Goal: Task Accomplishment & Management: Use online tool/utility

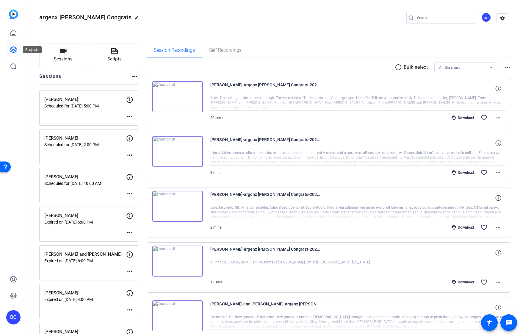
click at [15, 50] on icon at bounding box center [13, 49] width 7 height 7
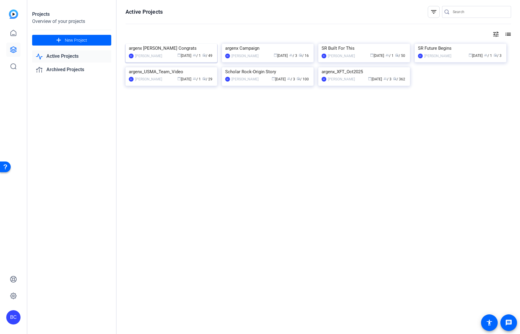
click at [168, 44] on img at bounding box center [172, 44] width 92 height 0
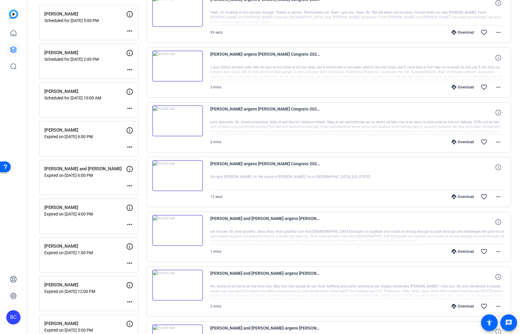
scroll to position [95, 0]
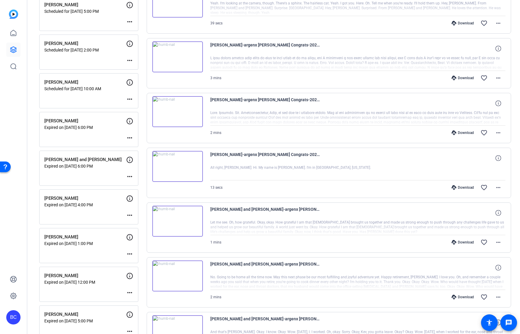
click at [35, 98] on div "Sessions Scripts Sessions more_horiz Nicole Lloyd Scheduled for Oct 01, 2025 @ …" at bounding box center [273, 318] width 493 height 755
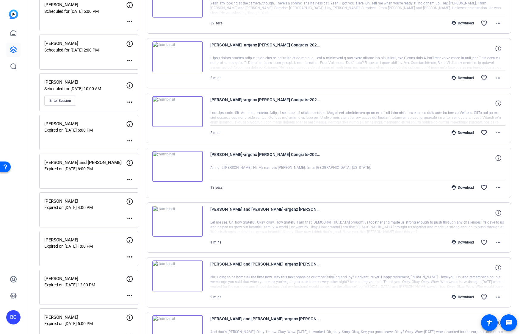
click at [128, 102] on mat-icon "more_horiz" at bounding box center [129, 101] width 7 height 7
click at [132, 110] on span "Edit Session" at bounding box center [144, 110] width 27 height 7
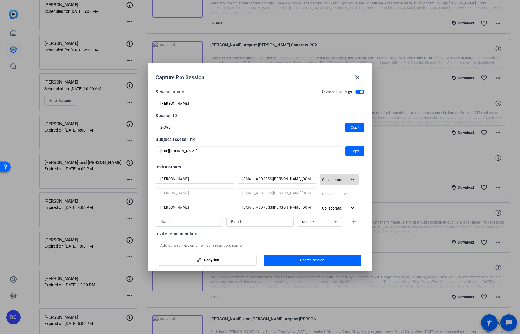
click at [351, 181] on mat-icon "expand_more" at bounding box center [352, 179] width 7 height 7
click at [339, 225] on span "Remove User" at bounding box center [336, 223] width 22 height 4
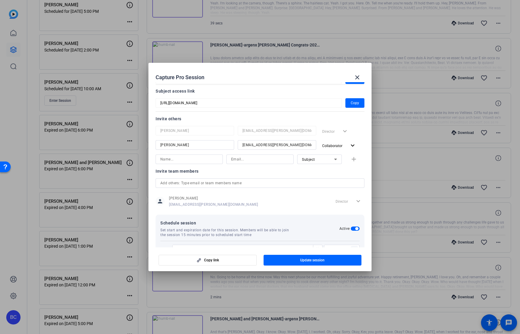
scroll to position [29, 0]
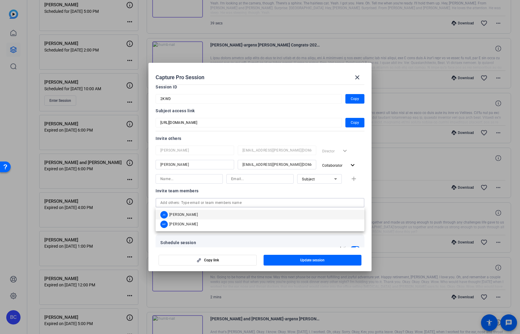
click at [184, 202] on input "text" at bounding box center [259, 202] width 199 height 7
click at [184, 214] on span "[PERSON_NAME]" at bounding box center [183, 214] width 29 height 5
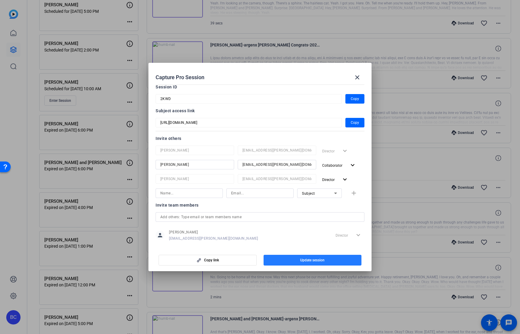
click at [299, 261] on span "button" at bounding box center [313, 260] width 98 height 14
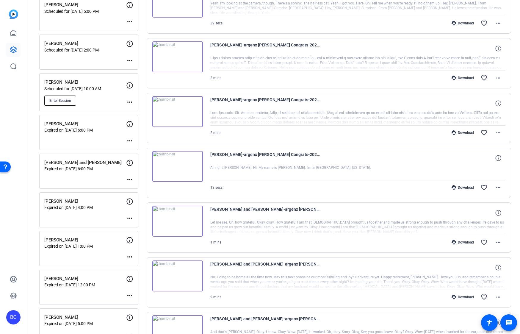
click at [63, 98] on span "Enter Session" at bounding box center [60, 100] width 22 height 5
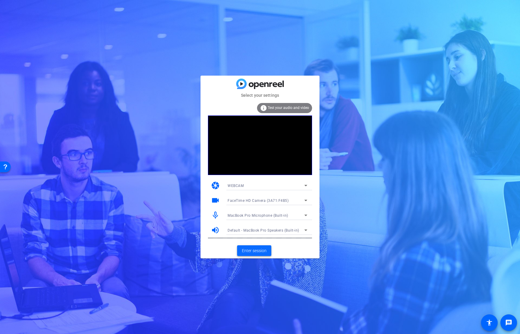
click at [247, 252] on span "Enter session" at bounding box center [254, 251] width 25 height 6
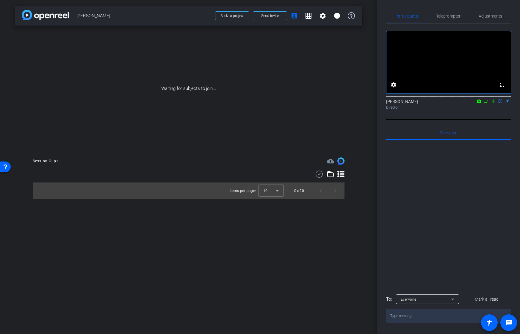
click at [486, 103] on icon at bounding box center [486, 101] width 5 height 4
click at [499, 103] on icon at bounding box center [500, 101] width 5 height 4
click at [274, 16] on span "Send invite" at bounding box center [270, 15] width 18 height 5
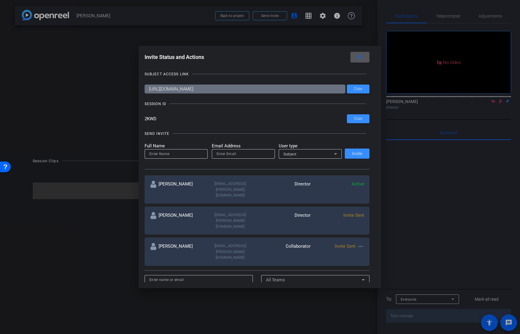
click at [358, 58] on mat-icon "close" at bounding box center [358, 56] width 7 height 7
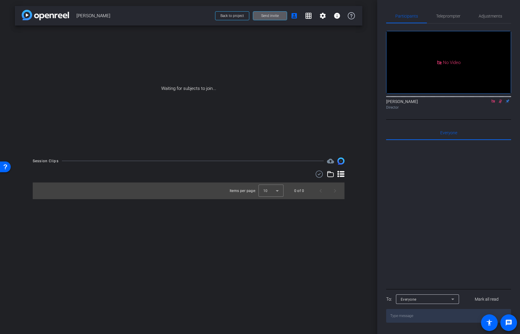
click at [278, 16] on span "Send invite" at bounding box center [270, 15] width 18 height 5
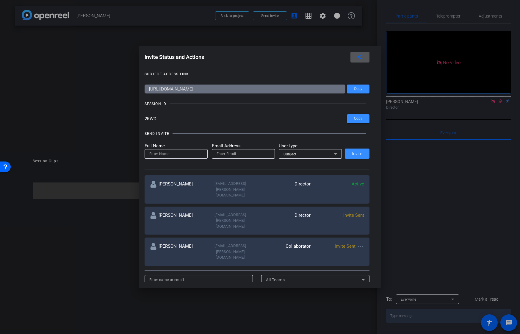
click at [169, 154] on input at bounding box center [176, 153] width 54 height 7
type input "[PERSON_NAME]"
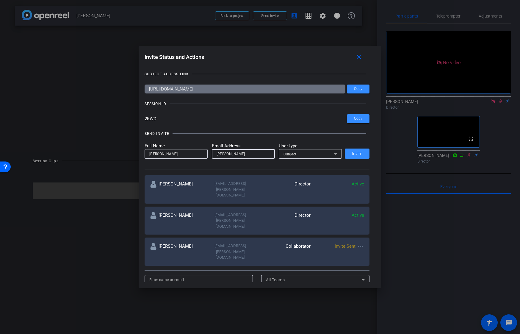
paste input "[EMAIL_ADDRESS][DOMAIN_NAME]"
type input "[EMAIL_ADDRESS][DOMAIN_NAME]"
click at [361, 56] on mat-icon "close" at bounding box center [358, 56] width 7 height 7
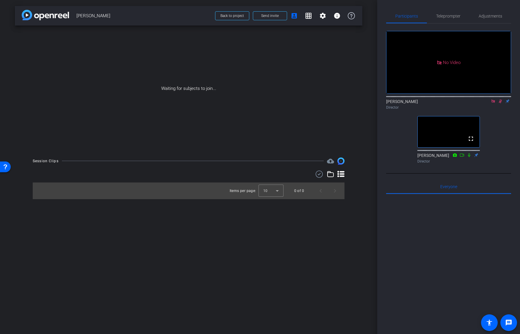
click at [494, 103] on icon at bounding box center [493, 101] width 5 height 4
click at [485, 103] on icon at bounding box center [486, 101] width 5 height 4
click at [501, 103] on icon at bounding box center [500, 101] width 5 height 4
click at [501, 103] on icon at bounding box center [500, 101] width 3 height 4
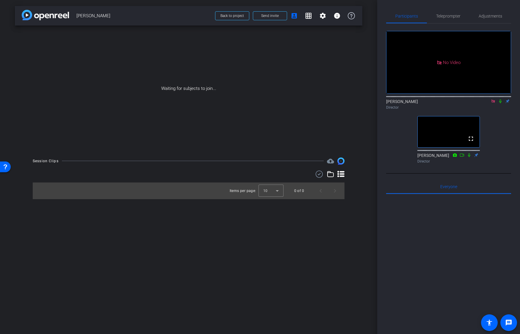
click at [495, 103] on icon at bounding box center [493, 101] width 5 height 4
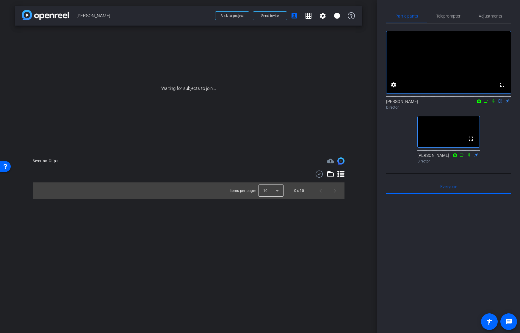
click at [273, 194] on div at bounding box center [271, 191] width 25 height 14
click at [267, 221] on span "25" at bounding box center [265, 223] width 4 height 7
click at [245, 219] on div "arrow_back [PERSON_NAME] Frame Back to project Send invite account_box grid_on …" at bounding box center [188, 166] width 377 height 333
click at [107, 215] on div "arrow_back [PERSON_NAME] Frame Back to project Send invite account_box grid_on …" at bounding box center [188, 166] width 377 height 333
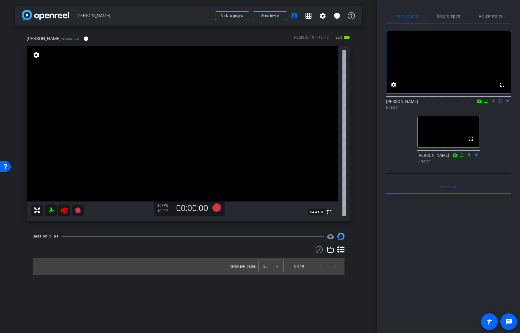
click at [62, 211] on icon at bounding box center [64, 210] width 6 height 6
click at [83, 38] on mat-icon "info" at bounding box center [85, 38] width 5 height 5
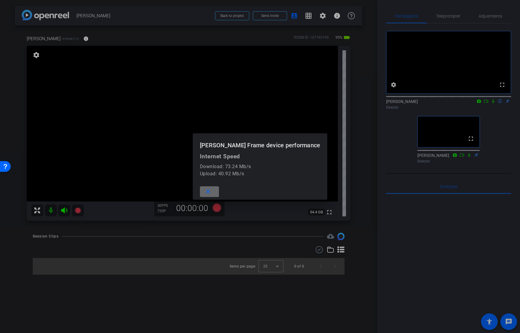
click at [212, 189] on mat-icon "close" at bounding box center [207, 191] width 7 height 7
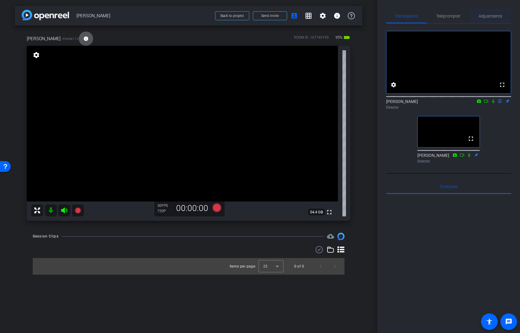
click at [490, 18] on span "Adjustments" at bounding box center [491, 16] width 24 height 4
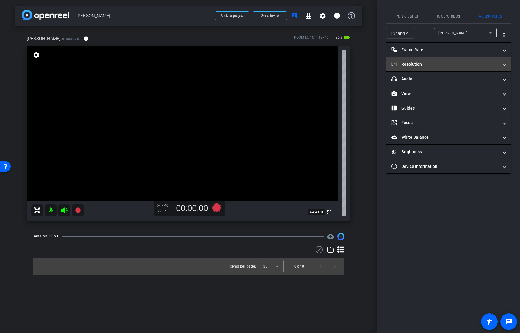
click at [436, 64] on mat-panel-title "Resolution" at bounding box center [445, 64] width 107 height 6
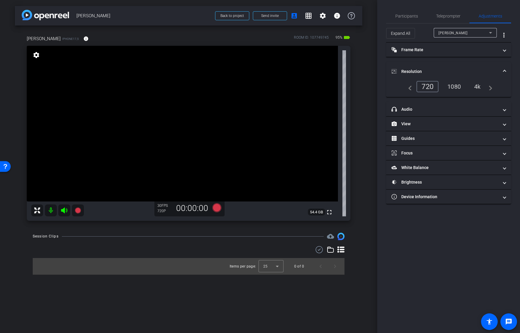
click at [477, 88] on div "4k" at bounding box center [477, 87] width 15 height 10
click at [405, 15] on span "Participants" at bounding box center [406, 16] width 23 height 4
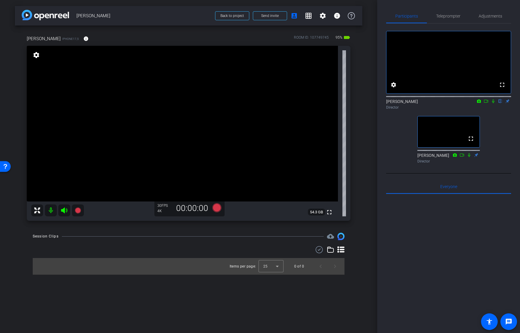
click at [366, 255] on div "arrow_back [PERSON_NAME] Frame Back to project Send invite account_box grid_on …" at bounding box center [188, 166] width 377 height 333
click at [325, 293] on div "arrow_back [PERSON_NAME] Frame Back to project Send invite account_box grid_on …" at bounding box center [188, 166] width 377 height 333
click at [487, 15] on span "Adjustments" at bounding box center [491, 16] width 24 height 4
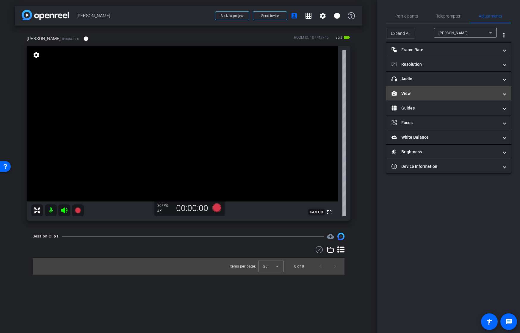
click at [423, 92] on mat-panel-title "View" at bounding box center [445, 93] width 107 height 6
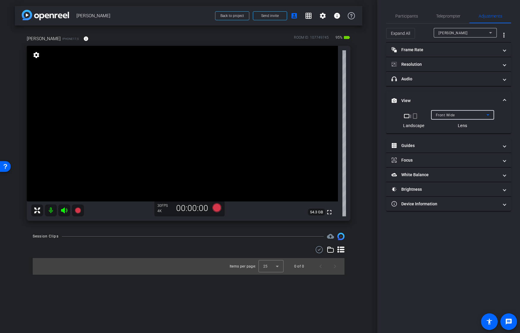
click at [445, 115] on span "Front Wide" at bounding box center [445, 115] width 19 height 4
click at [442, 126] on span "Back Wide" at bounding box center [445, 126] width 19 height 7
click at [362, 220] on div "[PERSON_NAME] Frame iPhone17,5 info ROOM ID: 107749745 95% battery_std fullscre…" at bounding box center [189, 126] width 348 height 201
click at [396, 19] on span "Participants" at bounding box center [406, 16] width 23 height 14
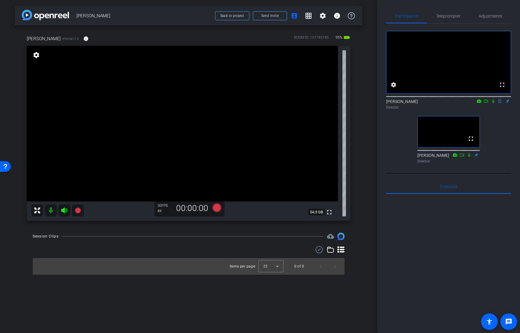
click at [487, 103] on icon at bounding box center [486, 101] width 5 height 4
click at [190, 132] on video at bounding box center [182, 124] width 311 height 156
click at [217, 207] on icon at bounding box center [216, 207] width 9 height 9
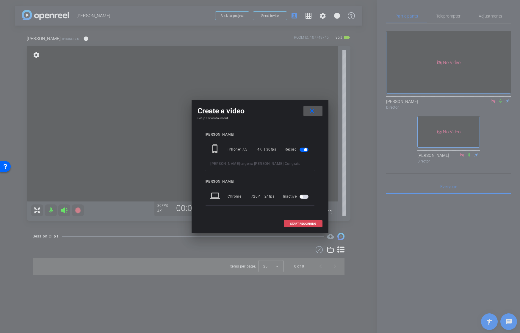
click at [304, 224] on span "START RECORDING" at bounding box center [303, 223] width 26 height 3
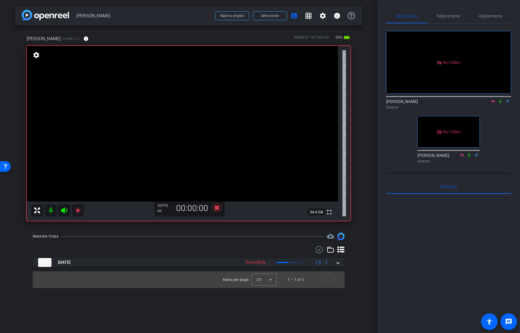
click at [500, 103] on icon at bounding box center [500, 101] width 5 height 4
click at [217, 210] on icon at bounding box center [216, 207] width 9 height 9
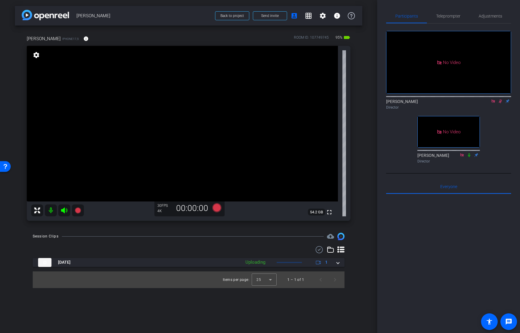
click at [343, 249] on icon at bounding box center [340, 249] width 7 height 6
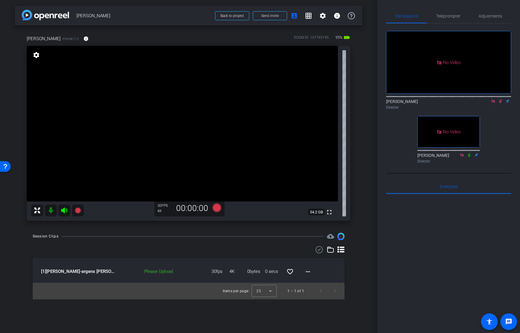
click at [498, 103] on icon at bounding box center [500, 101] width 5 height 4
click at [306, 271] on mat-icon "more_horiz" at bounding box center [307, 271] width 7 height 7
click at [306, 282] on span "Upload" at bounding box center [318, 283] width 24 height 7
click at [306, 271] on mat-icon "more_horiz" at bounding box center [307, 271] width 7 height 7
click at [353, 271] on div at bounding box center [260, 166] width 520 height 333
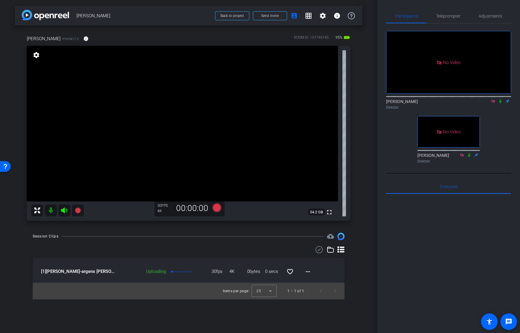
click at [166, 246] on div at bounding box center [189, 249] width 312 height 7
click at [83, 40] on mat-icon "info" at bounding box center [85, 38] width 5 height 5
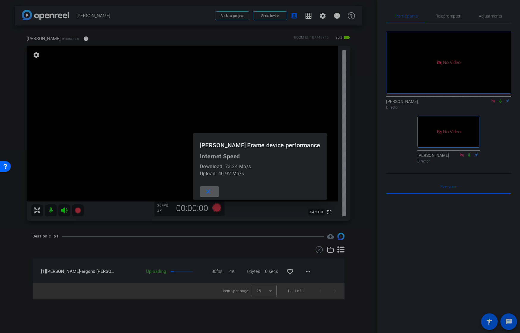
click at [212, 190] on mat-icon "close" at bounding box center [207, 191] width 7 height 7
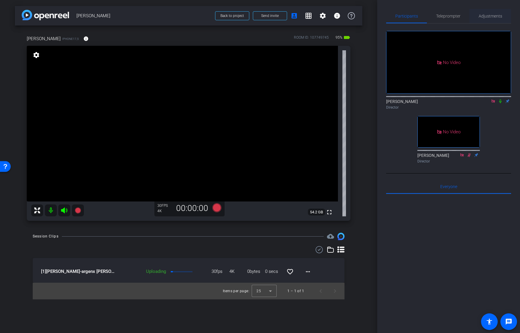
click at [485, 12] on span "Adjustments" at bounding box center [491, 16] width 24 height 14
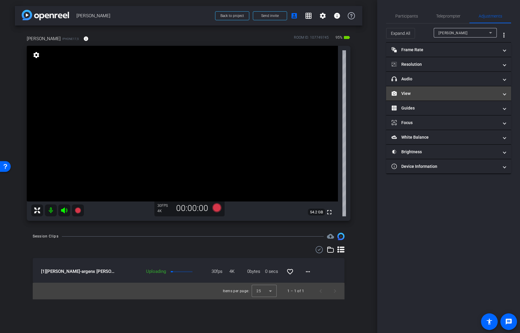
click at [429, 93] on mat-panel-title "View" at bounding box center [445, 93] width 107 height 6
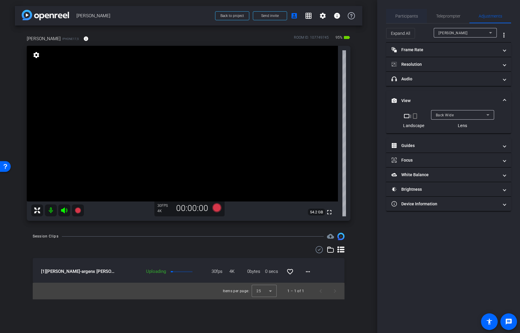
click at [408, 16] on span "Participants" at bounding box center [406, 16] width 23 height 4
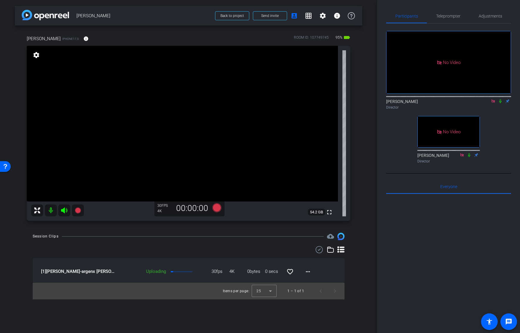
click at [226, 96] on video at bounding box center [182, 124] width 311 height 156
click at [207, 154] on video at bounding box center [182, 124] width 311 height 156
click at [309, 271] on mat-icon "more_horiz" at bounding box center [307, 271] width 7 height 7
click at [311, 284] on span "Cancel Upload" at bounding box center [318, 283] width 25 height 7
click at [307, 273] on mat-icon "more_horiz" at bounding box center [307, 271] width 7 height 7
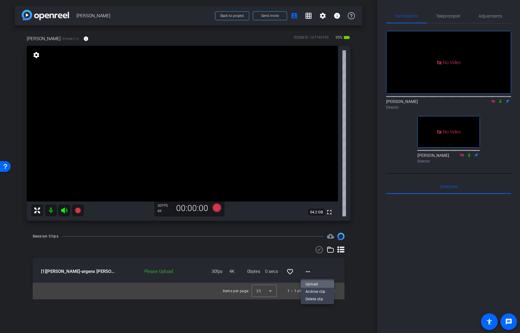
click at [308, 283] on span "Upload" at bounding box center [318, 283] width 24 height 7
click at [83, 39] on mat-icon "info" at bounding box center [85, 38] width 5 height 5
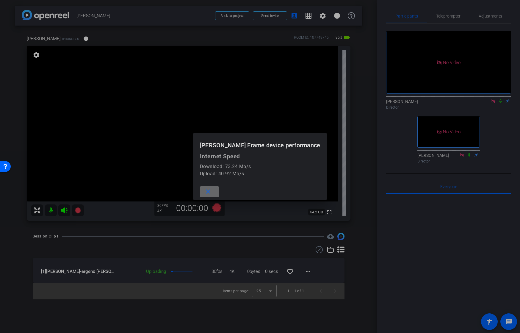
click at [219, 191] on span at bounding box center [209, 191] width 19 height 14
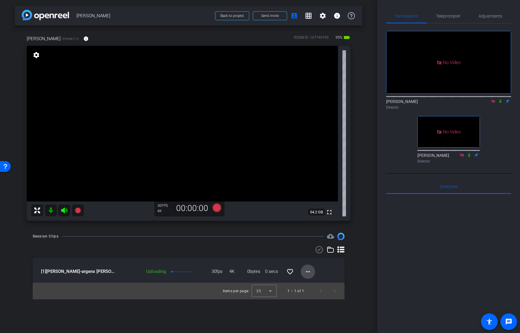
click at [308, 273] on mat-icon "more_horiz" at bounding box center [307, 271] width 7 height 7
click at [312, 283] on span "Cancel Upload" at bounding box center [318, 283] width 25 height 7
click at [217, 209] on icon at bounding box center [216, 207] width 9 height 9
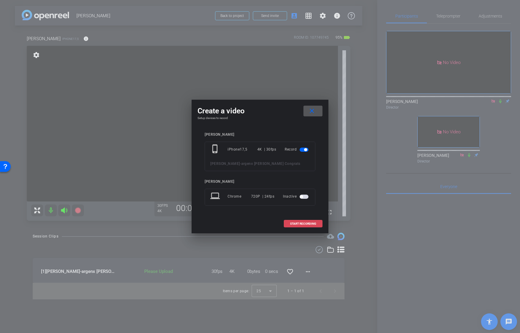
click at [295, 221] on span at bounding box center [303, 224] width 38 height 14
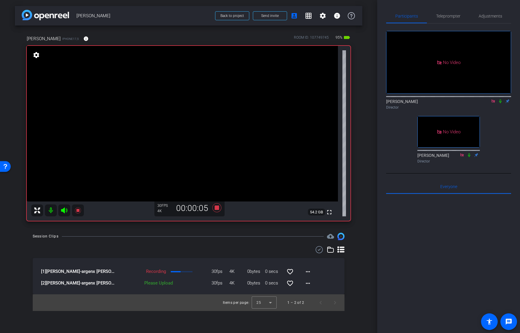
click at [499, 99] on icon at bounding box center [500, 101] width 5 height 4
click at [220, 237] on div "Session Clips cloud_upload" at bounding box center [189, 236] width 312 height 7
click at [215, 205] on icon at bounding box center [217, 207] width 14 height 11
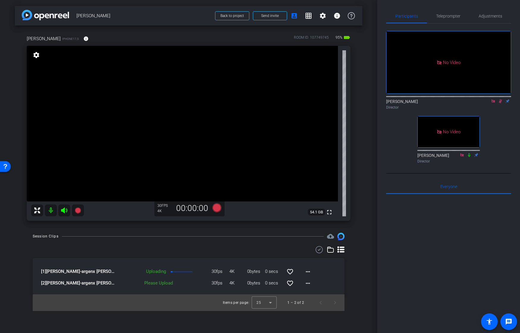
click at [500, 99] on icon at bounding box center [500, 101] width 5 height 4
click at [484, 17] on span "Adjustments" at bounding box center [491, 16] width 24 height 4
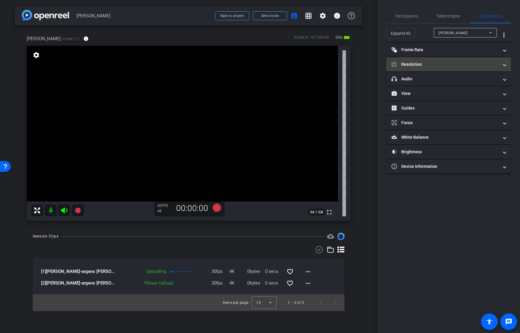
click at [418, 63] on mat-panel-title "Resolution" at bounding box center [445, 64] width 107 height 6
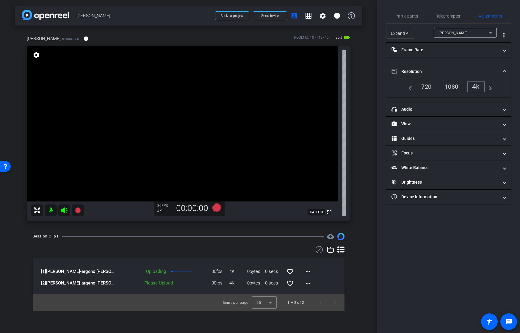
click at [452, 87] on div "1080" at bounding box center [451, 87] width 22 height 10
click at [411, 18] on span "Participants" at bounding box center [406, 16] width 23 height 4
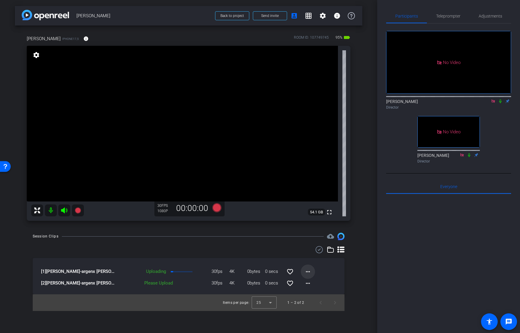
click at [309, 272] on mat-icon "more_horiz" at bounding box center [307, 271] width 7 height 7
click at [315, 283] on span "Cancel Upload" at bounding box center [318, 283] width 25 height 7
click at [216, 206] on icon at bounding box center [216, 207] width 9 height 9
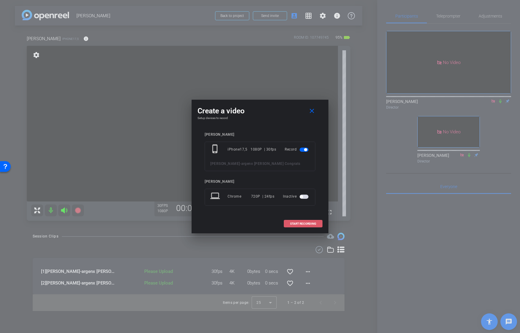
click at [289, 223] on span at bounding box center [303, 224] width 38 height 14
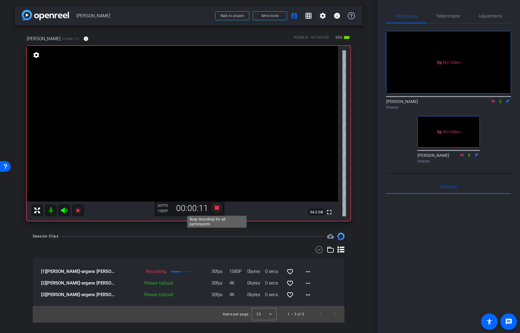
click at [216, 207] on icon at bounding box center [216, 207] width 9 height 9
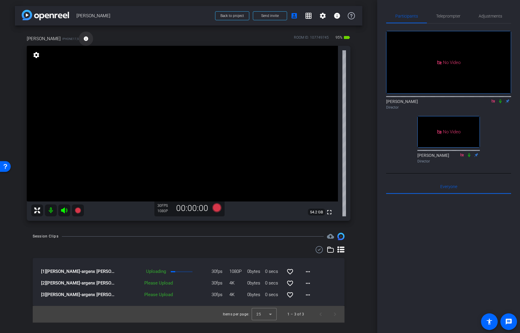
click at [83, 40] on mat-icon "info" at bounding box center [85, 38] width 5 height 5
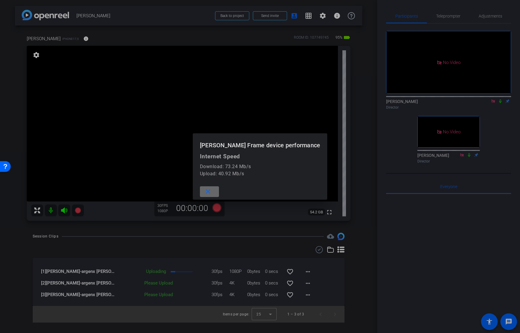
click at [212, 190] on mat-icon "close" at bounding box center [207, 191] width 7 height 7
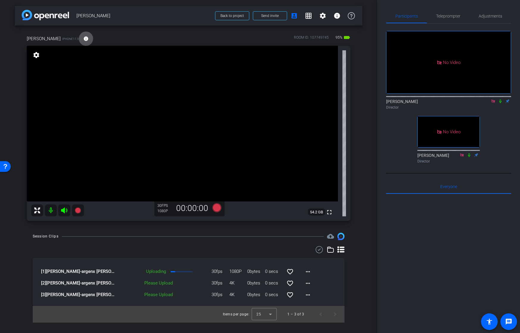
click at [172, 242] on div "Session Clips cloud_upload [1] [PERSON_NAME]-argenx [PERSON_NAME] Congrats-2025…" at bounding box center [189, 278] width 348 height 90
click at [197, 248] on div at bounding box center [189, 249] width 312 height 7
click at [188, 250] on div at bounding box center [189, 249] width 312 height 7
click at [181, 248] on div at bounding box center [189, 249] width 312 height 7
click at [33, 287] on div "[1] [PERSON_NAME] Frame-argenx [PERSON_NAME] Congrats-2025-10-01-10-13-04-961-0…" at bounding box center [189, 282] width 312 height 48
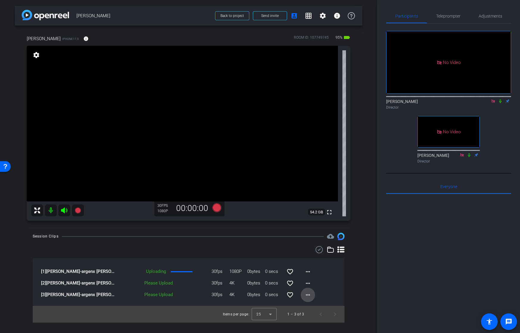
click at [307, 295] on mat-icon "more_horiz" at bounding box center [307, 294] width 7 height 7
click at [309, 307] on span "Upload" at bounding box center [318, 307] width 24 height 7
click at [265, 16] on span "Send invite" at bounding box center [270, 15] width 18 height 5
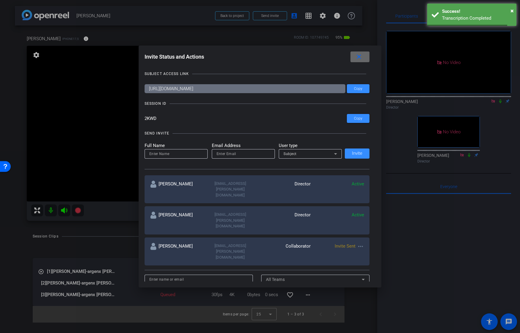
click at [355, 60] on span at bounding box center [360, 57] width 19 height 14
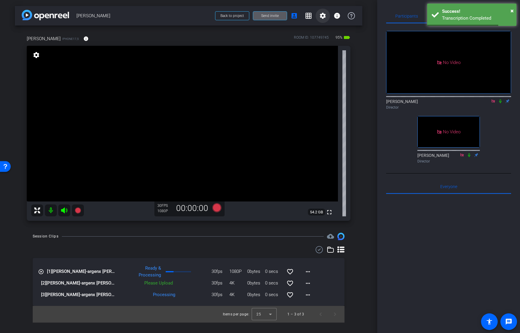
click at [320, 12] on mat-icon "settings" at bounding box center [322, 15] width 7 height 7
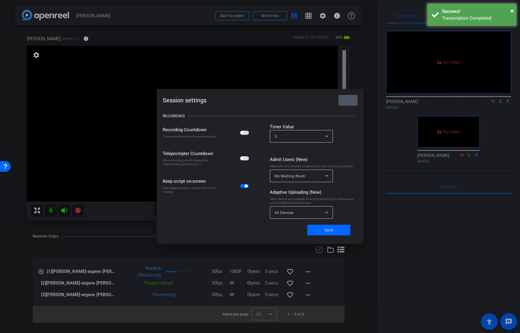
click at [282, 213] on span "All Devices" at bounding box center [284, 213] width 19 height 4
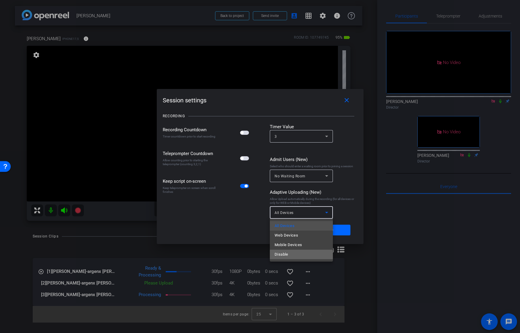
click at [278, 257] on span "Disable" at bounding box center [282, 254] width 14 height 7
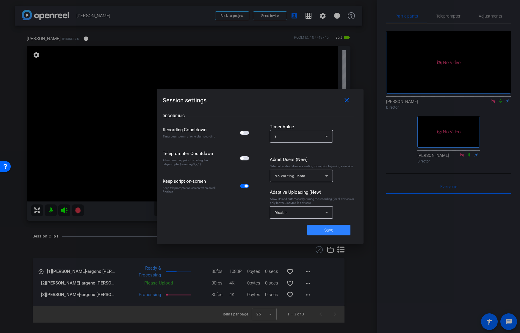
click at [323, 232] on span at bounding box center [328, 230] width 43 height 14
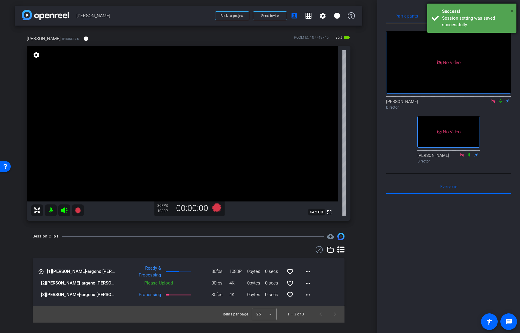
click at [512, 12] on span "×" at bounding box center [512, 10] width 3 height 7
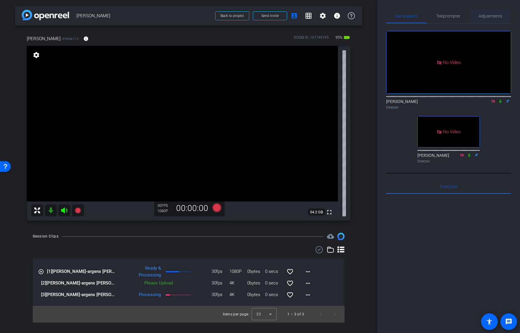
click at [483, 15] on span "Adjustments" at bounding box center [491, 16] width 24 height 4
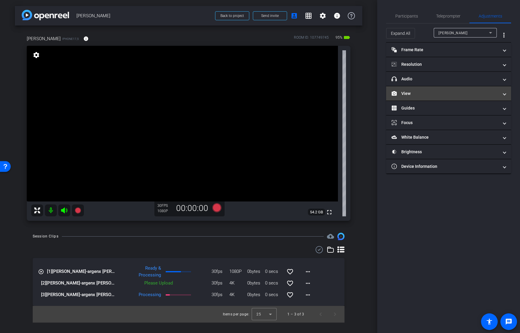
click at [423, 96] on mat-panel-title "View" at bounding box center [445, 93] width 107 height 6
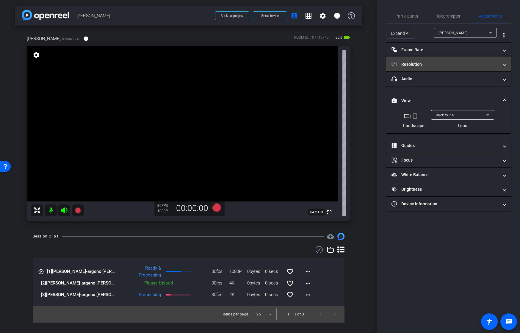
click at [409, 62] on mat-panel-title "Resolution" at bounding box center [445, 64] width 107 height 6
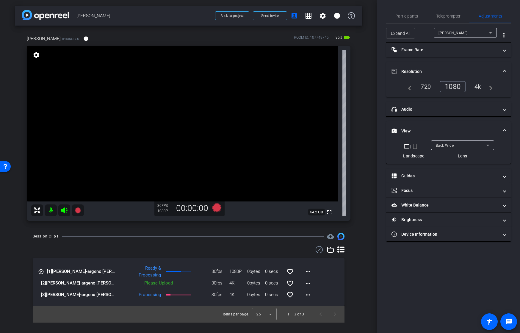
click at [477, 88] on div "4k" at bounding box center [477, 87] width 15 height 10
click at [409, 17] on span "Participants" at bounding box center [406, 16] width 23 height 4
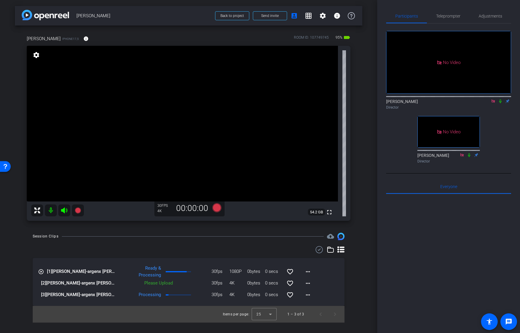
click at [189, 173] on video at bounding box center [182, 124] width 311 height 156
click at [190, 127] on video at bounding box center [182, 124] width 311 height 156
click at [215, 207] on icon at bounding box center [216, 207] width 9 height 9
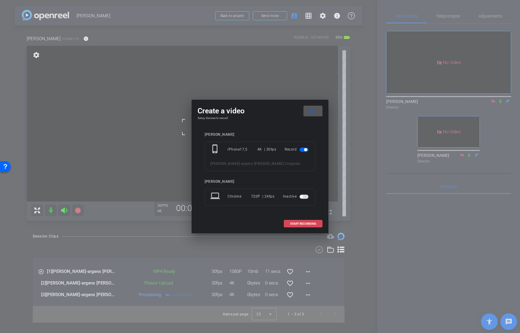
click at [286, 222] on span at bounding box center [303, 224] width 38 height 14
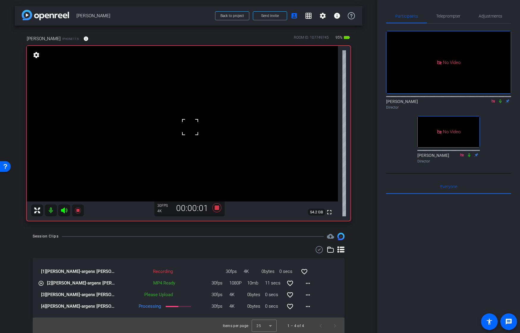
click at [500, 99] on icon at bounding box center [500, 101] width 5 height 4
click at [361, 195] on div "[PERSON_NAME] Frame iPhone17,5 info ROOM ID: 107749745 95% battery_std fullscre…" at bounding box center [189, 126] width 348 height 201
click at [211, 240] on div "Session Clips cloud_upload [1] [PERSON_NAME]-argenx [PERSON_NAME] Congrats-2025…" at bounding box center [189, 283] width 348 height 101
click at [215, 208] on icon at bounding box center [216, 207] width 9 height 9
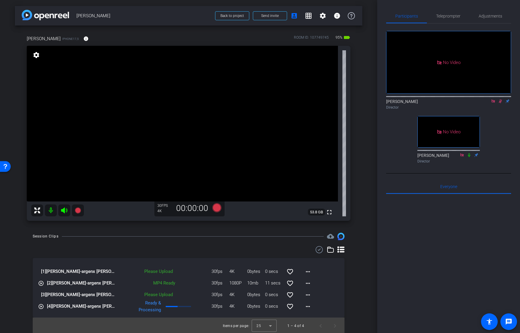
click at [500, 99] on icon at bounding box center [500, 101] width 5 height 4
click at [219, 206] on icon at bounding box center [216, 207] width 9 height 9
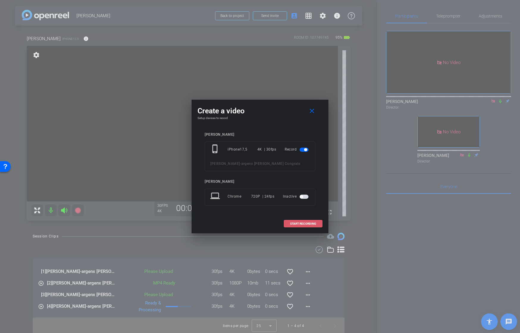
click at [290, 222] on span "START RECORDING" at bounding box center [303, 223] width 26 height 3
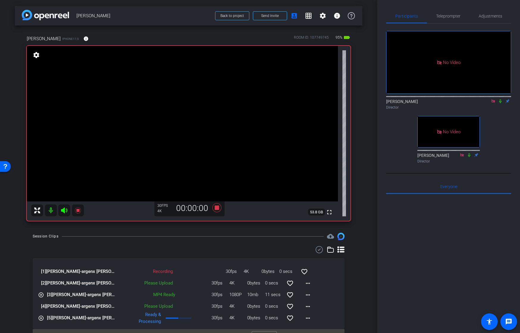
click at [501, 99] on icon at bounding box center [500, 101] width 5 height 4
click at [501, 99] on icon at bounding box center [500, 101] width 3 height 4
click at [500, 99] on icon at bounding box center [500, 101] width 5 height 4
click at [499, 99] on icon at bounding box center [500, 101] width 5 height 4
click at [500, 99] on icon at bounding box center [500, 101] width 5 height 4
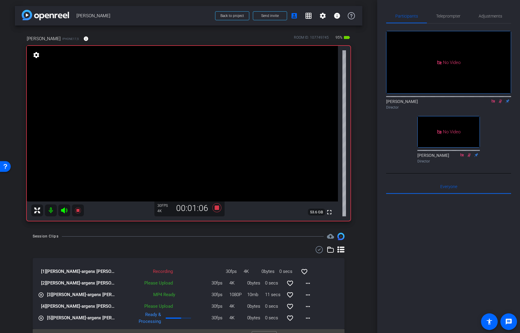
click at [191, 150] on video at bounding box center [182, 124] width 311 height 156
click at [216, 210] on icon at bounding box center [217, 207] width 14 height 11
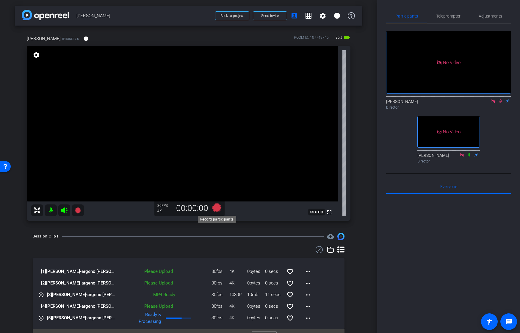
click at [218, 207] on icon at bounding box center [216, 207] width 9 height 9
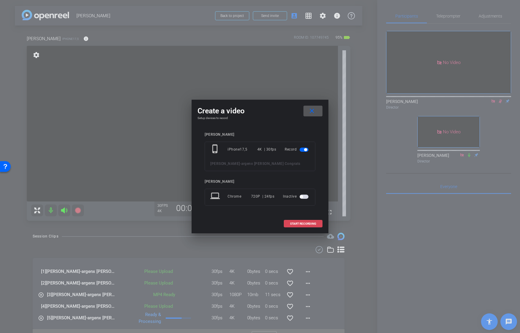
click at [295, 221] on span at bounding box center [303, 224] width 38 height 14
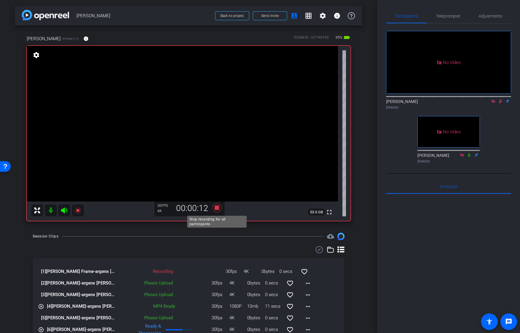
click at [217, 209] on icon at bounding box center [216, 207] width 9 height 9
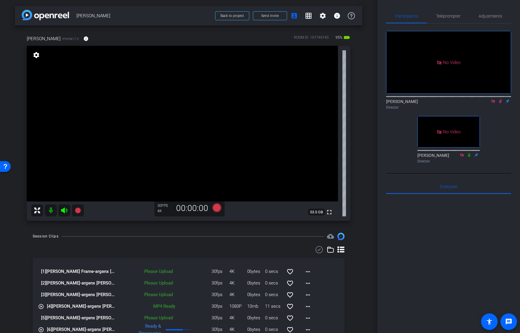
click at [500, 99] on icon at bounding box center [500, 101] width 3 height 4
click at [492, 99] on icon at bounding box center [493, 101] width 5 height 4
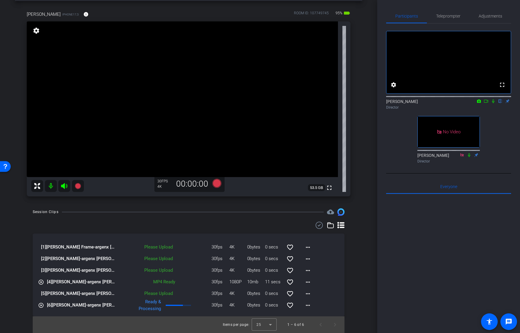
scroll to position [24, 0]
click at [318, 225] on icon at bounding box center [319, 225] width 9 height 7
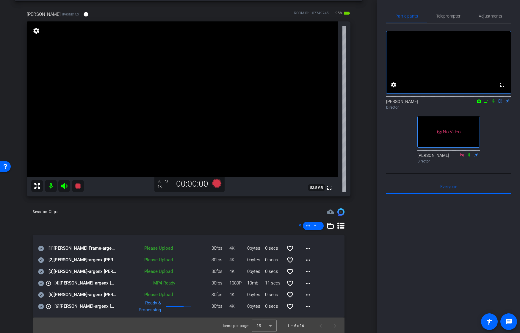
click at [41, 296] on icon at bounding box center [41, 295] width 6 height 6
click at [40, 271] on icon at bounding box center [41, 272] width 6 height 6
click at [40, 260] on icon at bounding box center [41, 260] width 6 height 7
click at [40, 250] on icon at bounding box center [41, 248] width 6 height 6
click at [315, 226] on icon at bounding box center [315, 225] width 3 height 7
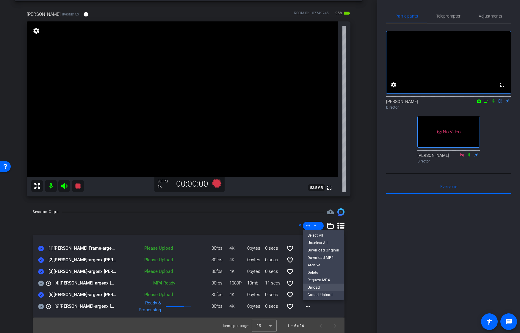
click at [306, 287] on button "Upload" at bounding box center [323, 287] width 41 height 7
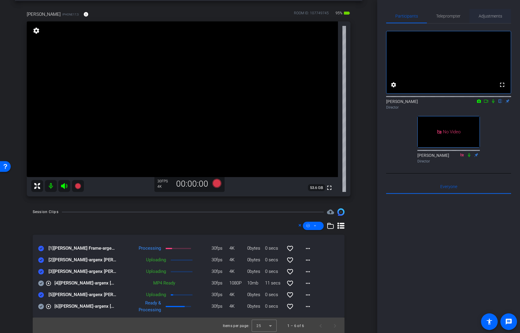
click at [487, 16] on span "Adjustments" at bounding box center [491, 16] width 24 height 4
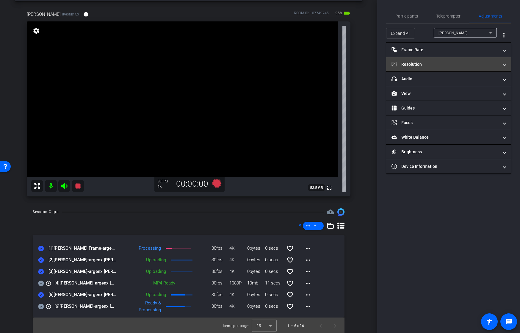
click at [431, 64] on mat-panel-title "Resolution" at bounding box center [445, 64] width 107 height 6
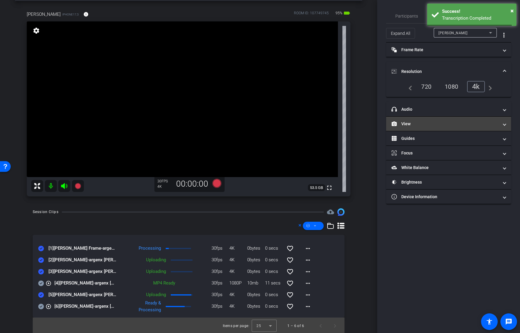
click at [416, 125] on mat-panel-title "View" at bounding box center [445, 124] width 107 height 6
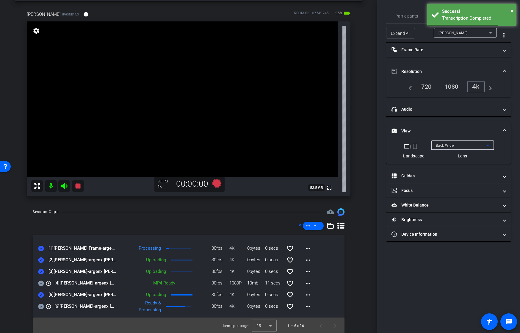
click at [445, 145] on span "Back Wide" at bounding box center [445, 145] width 18 height 4
click at [445, 169] on span "Front Wide" at bounding box center [445, 166] width 19 height 7
click at [406, 16] on span "Participants" at bounding box center [406, 16] width 23 height 4
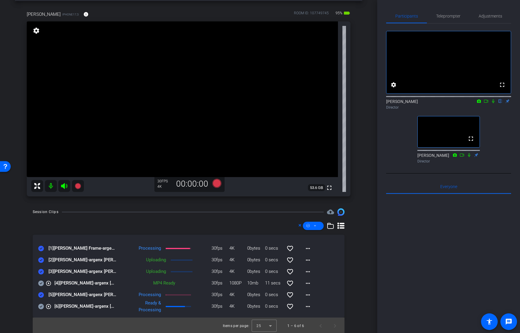
click at [339, 278] on div "play_circle_outline [4] [PERSON_NAME]-argenx [PERSON_NAME] Congrats-2025-10-01-…" at bounding box center [188, 279] width 301 height 7
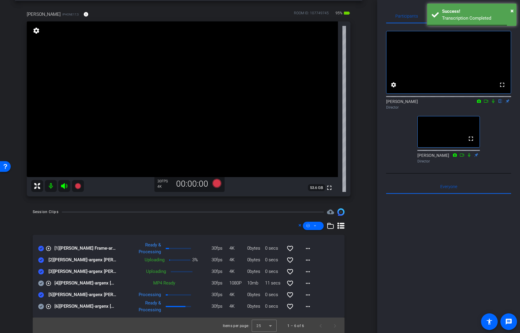
click at [356, 275] on div "Session Clips cloud_upload play_circle_outline [1] [PERSON_NAME] Frame-argenx […" at bounding box center [189, 271] width 348 height 126
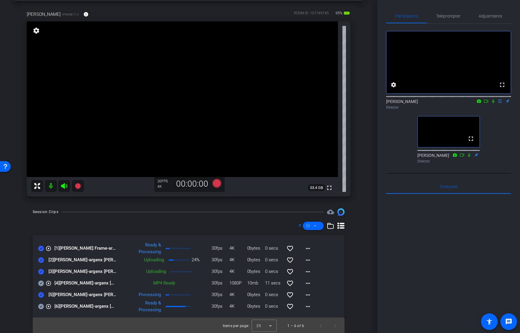
click at [352, 278] on div "Session Clips cloud_upload play_circle_outline [1] [PERSON_NAME] Frame-argenx […" at bounding box center [189, 271] width 348 height 126
click at [315, 226] on icon at bounding box center [315, 225] width 2 height 1
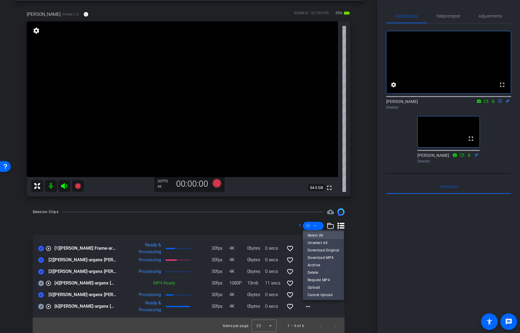
click at [314, 235] on span "Select All" at bounding box center [324, 235] width 32 height 7
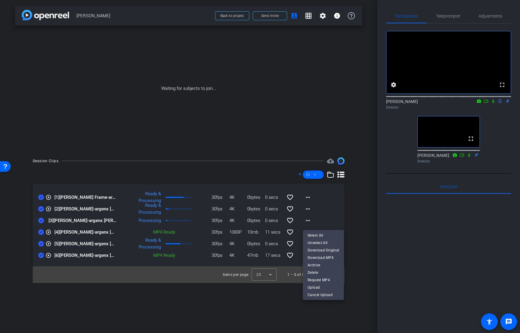
scroll to position [0, 0]
click at [371, 198] on div at bounding box center [260, 166] width 520 height 333
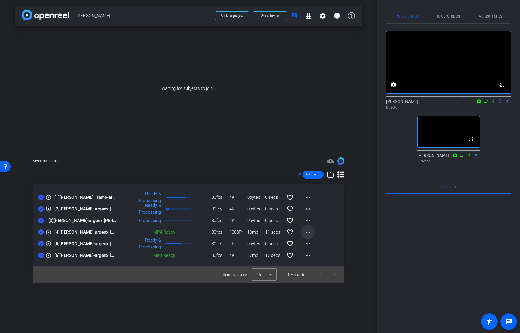
click at [308, 231] on mat-icon "more_horiz" at bounding box center [307, 232] width 7 height 7
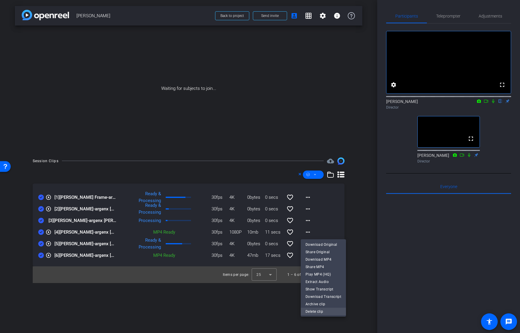
click at [310, 312] on span "Delete clip" at bounding box center [324, 311] width 36 height 7
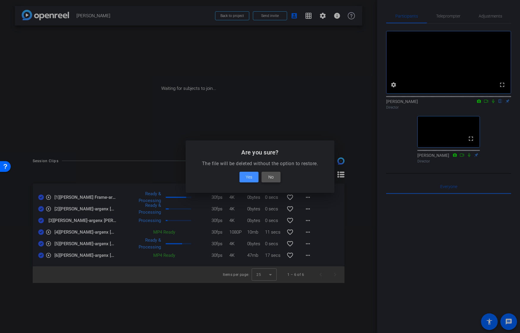
click at [270, 176] on span "No" at bounding box center [270, 176] width 5 height 7
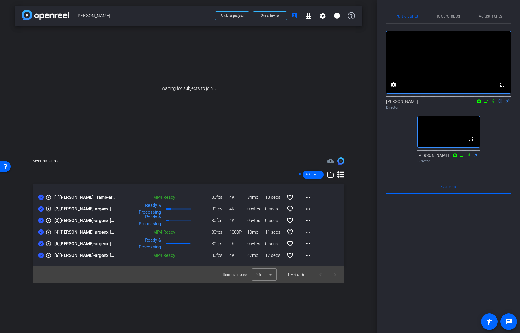
click at [487, 103] on icon at bounding box center [486, 101] width 4 height 3
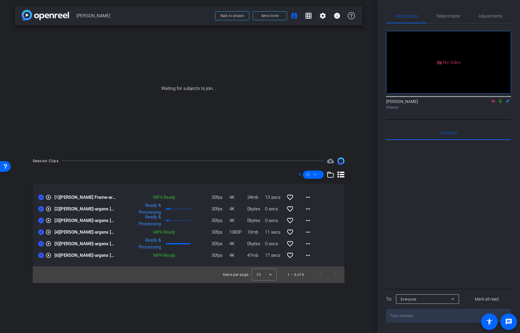
click at [500, 103] on icon at bounding box center [500, 101] width 2 height 4
click at [313, 174] on span at bounding box center [313, 175] width 21 height 14
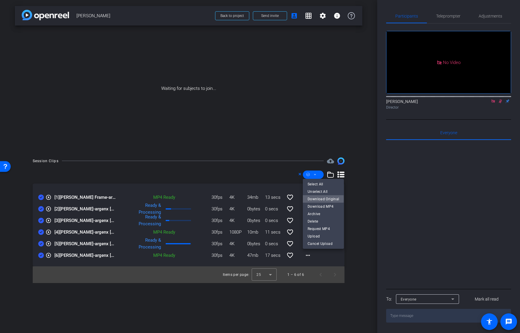
click at [315, 199] on span "Download Original" at bounding box center [324, 199] width 32 height 7
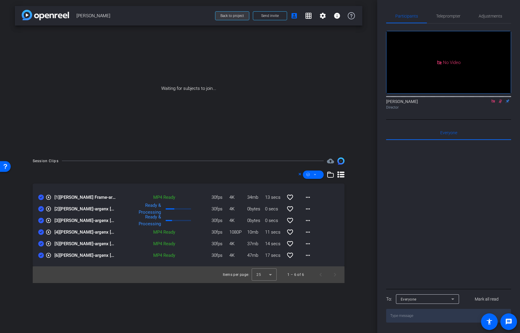
click at [230, 17] on span "Back to project" at bounding box center [233, 16] width 24 height 4
